Goal: Navigation & Orientation: Find specific page/section

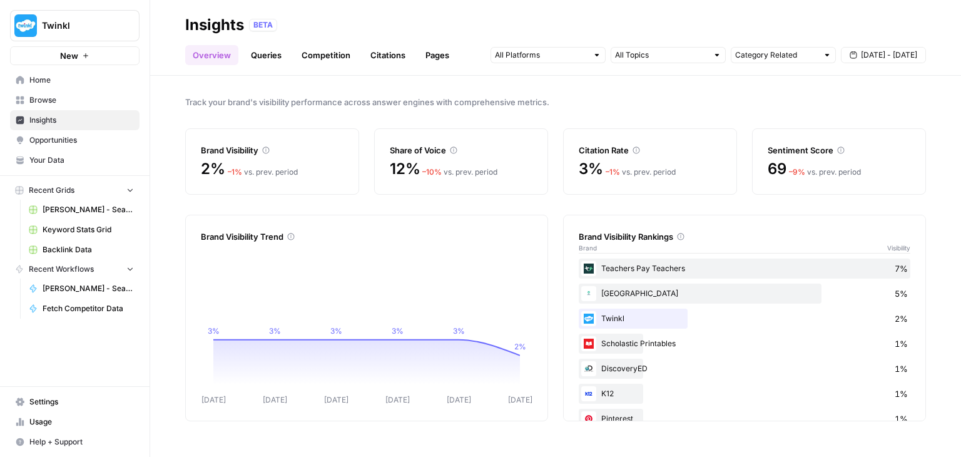
click at [85, 152] on link "Your Data" at bounding box center [75, 160] width 130 height 20
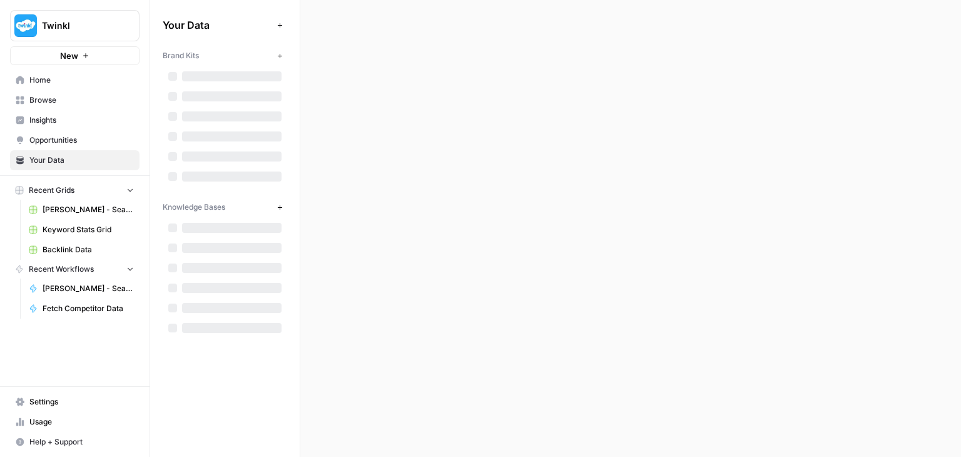
click at [89, 143] on span "Opportunities" at bounding box center [81, 140] width 105 height 11
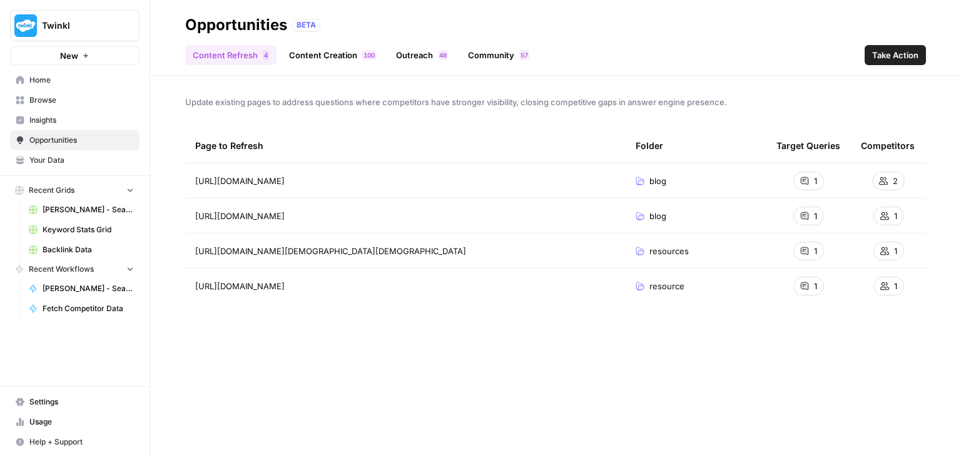
click at [83, 73] on link "Home" at bounding box center [75, 80] width 130 height 20
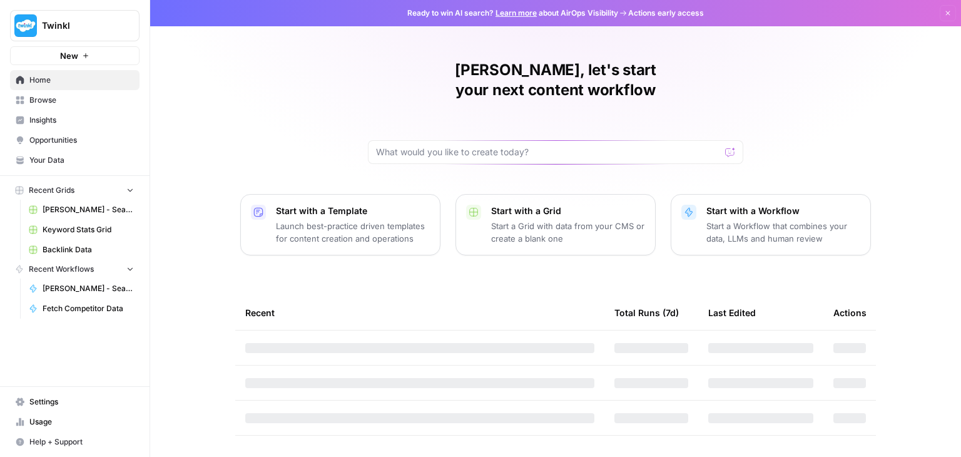
click at [88, 96] on span "Browse" at bounding box center [81, 100] width 105 height 11
